Goal: Navigation & Orientation: Find specific page/section

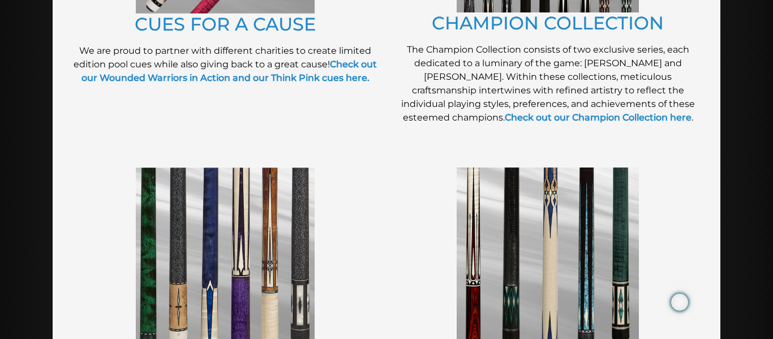
scroll to position [450, 0]
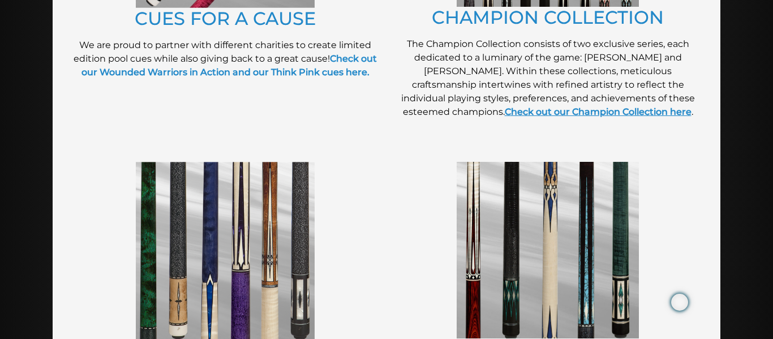
click at [553, 113] on link "Check out our Champion Collection here" at bounding box center [597, 111] width 187 height 11
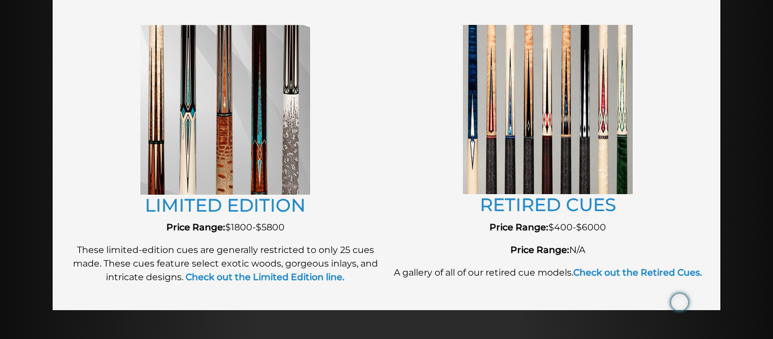
scroll to position [1266, 0]
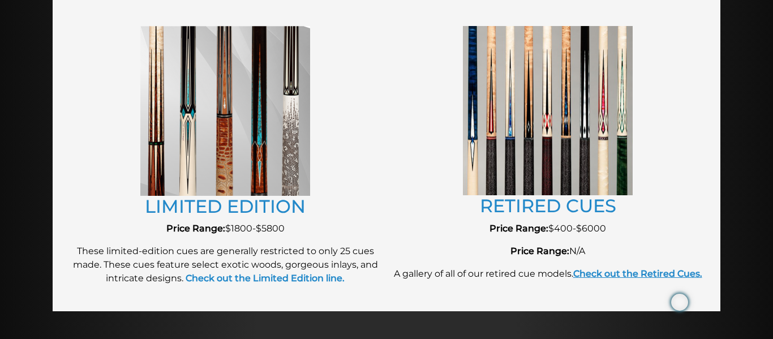
click at [616, 273] on strong "Check out the Retired Cues." at bounding box center [637, 273] width 129 height 11
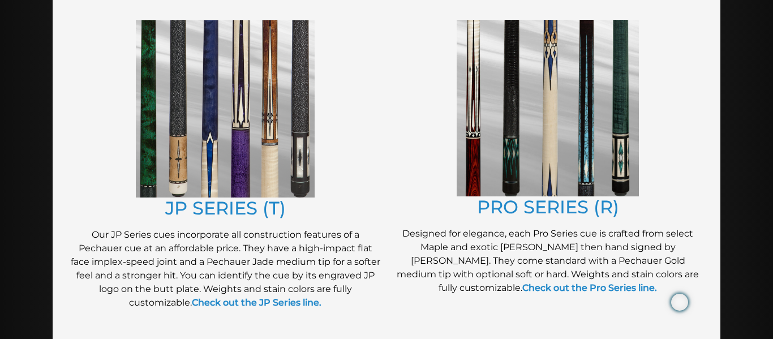
scroll to position [590, 0]
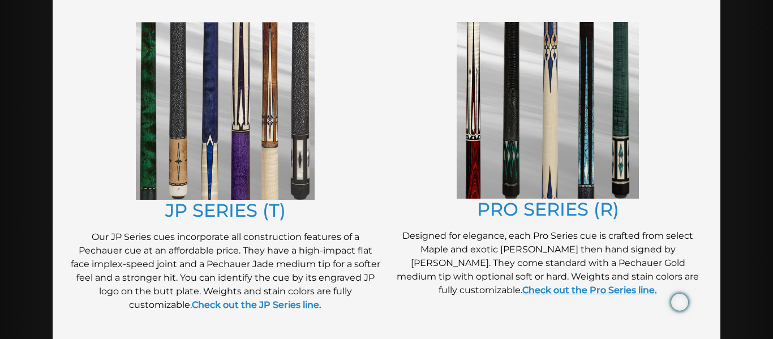
click at [562, 290] on link "Check out the Pro Series line." at bounding box center [589, 289] width 135 height 11
click at [217, 305] on strong "Check out the JP Series line." at bounding box center [257, 304] width 130 height 11
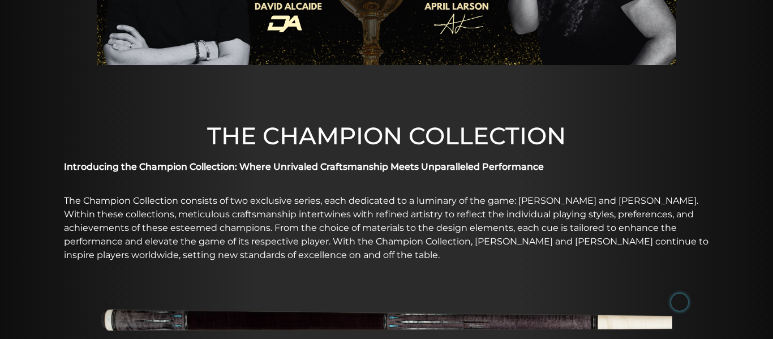
scroll to position [219, 0]
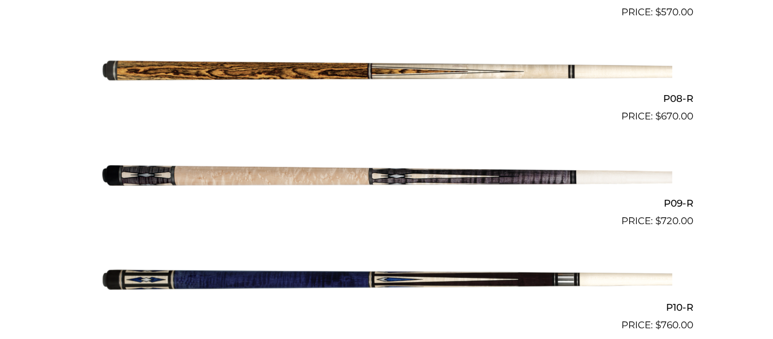
scroll to position [1049, 0]
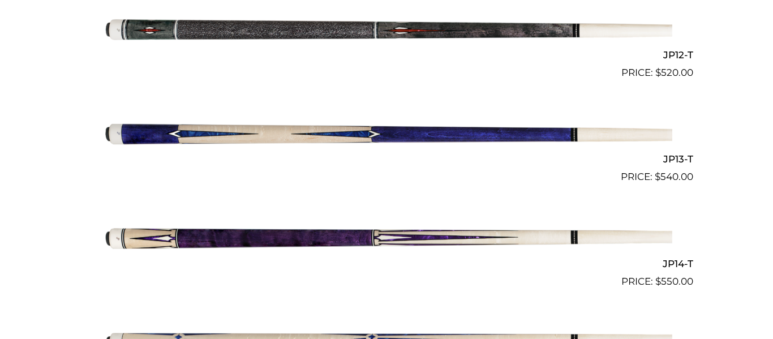
scroll to position [1525, 0]
